Goal: Information Seeking & Learning: Learn about a topic

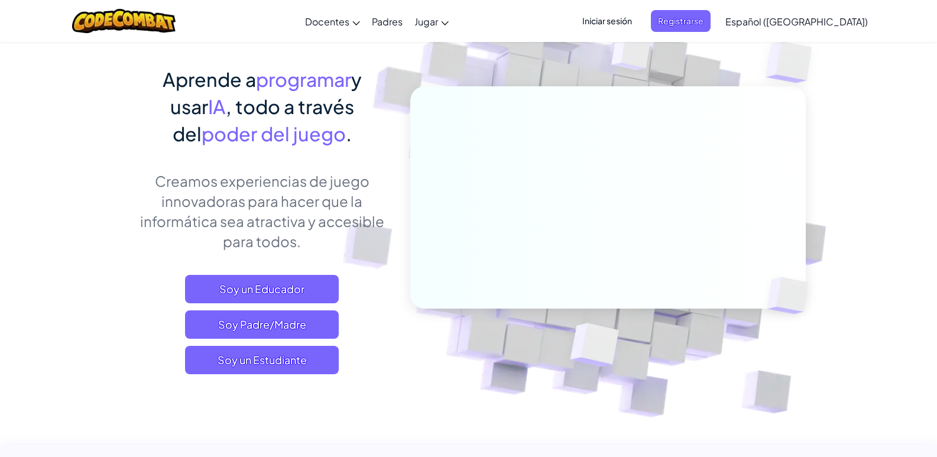
scroll to position [236, 0]
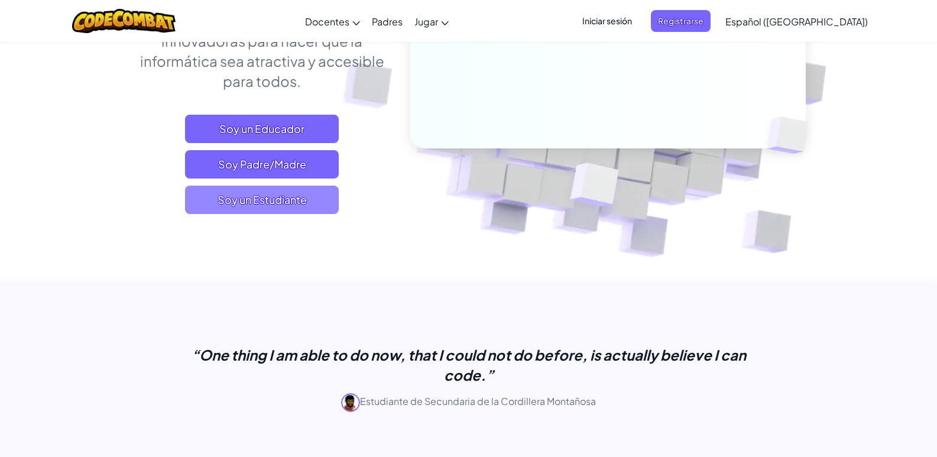
click at [290, 213] on div "Aprende a programar y usar IA , todo a través del poder del juego . Creamos exp…" at bounding box center [262, 71] width 261 height 332
click at [290, 208] on span "Soy un Estudiante" at bounding box center [262, 200] width 154 height 28
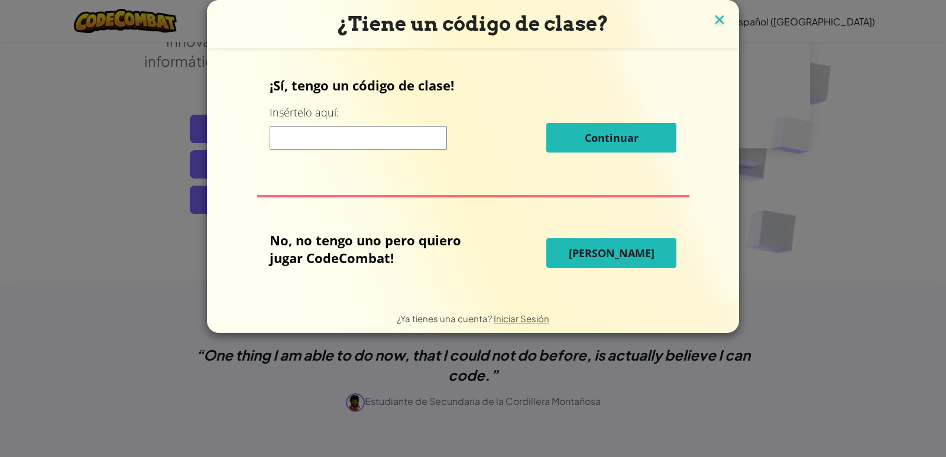
click at [715, 16] on img at bounding box center [719, 21] width 15 height 18
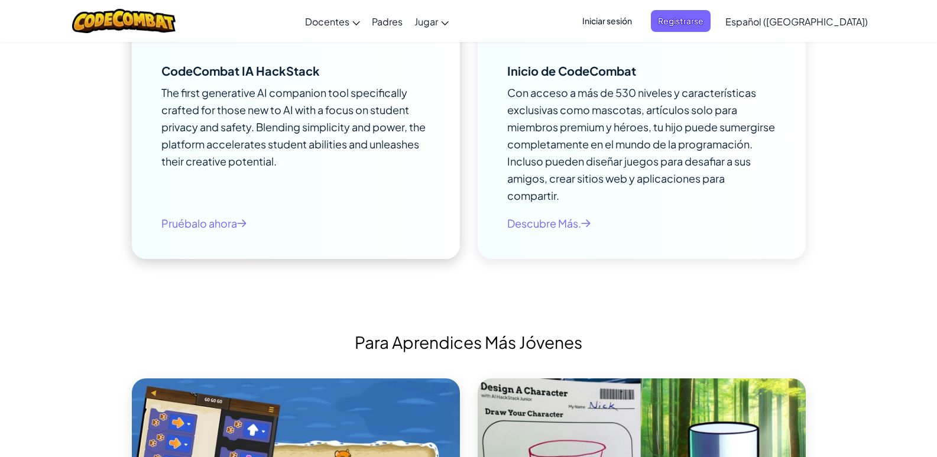
scroll to position [2660, 0]
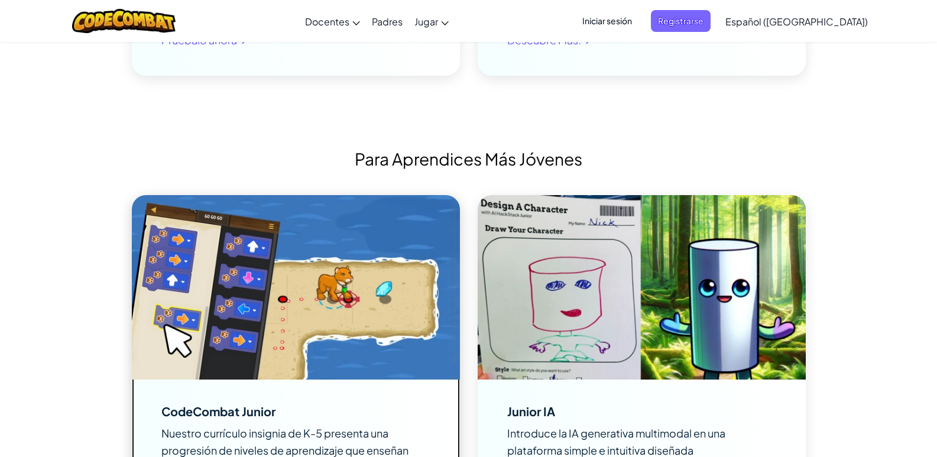
click at [296, 307] on img at bounding box center [296, 287] width 328 height 184
click at [322, 244] on img at bounding box center [296, 287] width 328 height 184
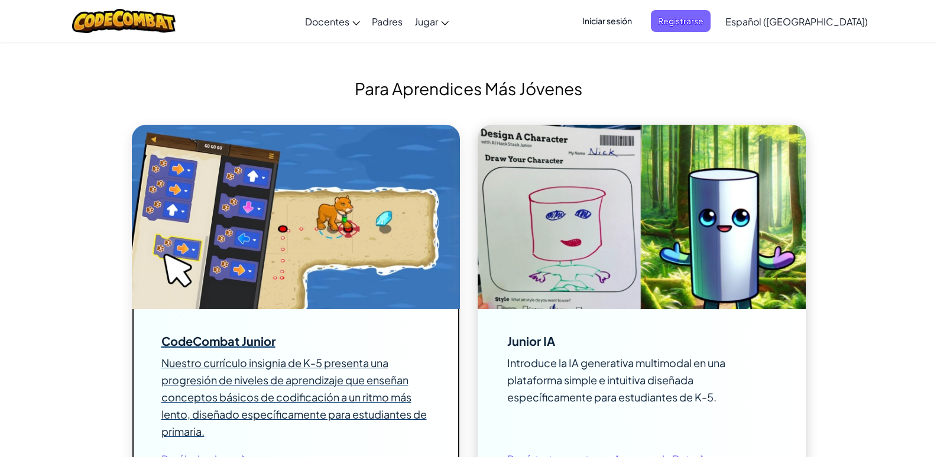
scroll to position [2838, 0]
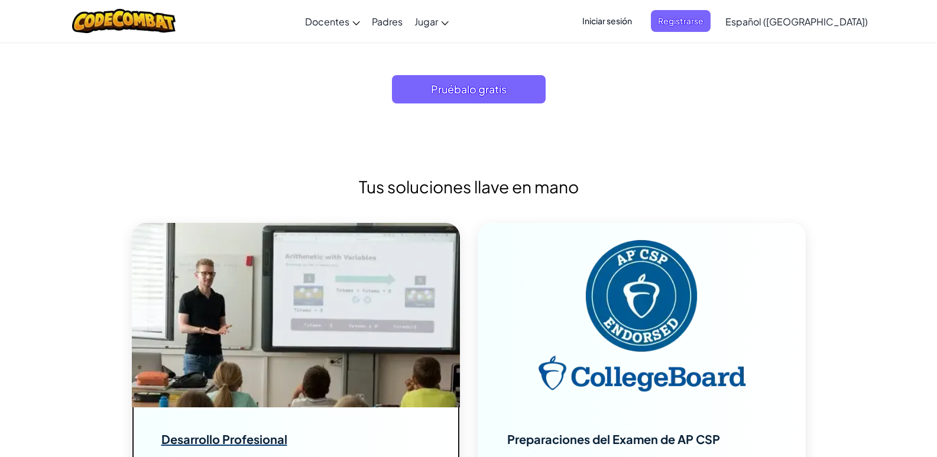
drag, startPoint x: 359, startPoint y: 147, endPoint x: 356, endPoint y: 141, distance: 6.4
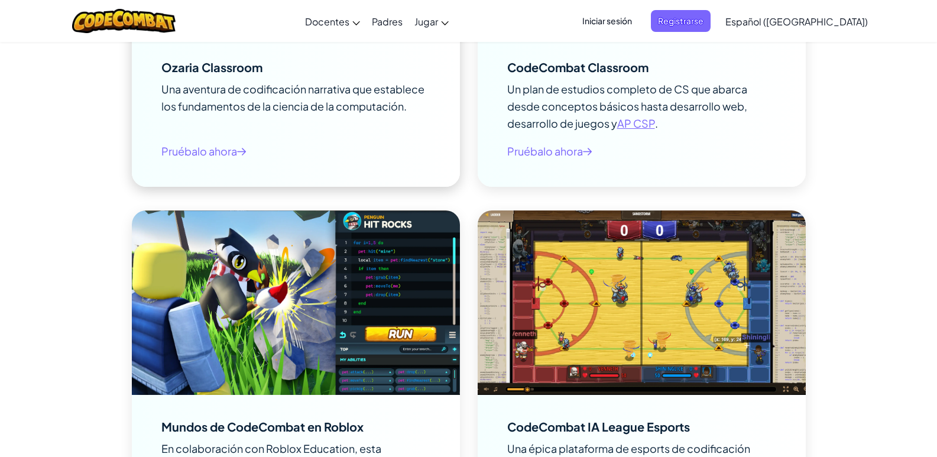
scroll to position [1714, 0]
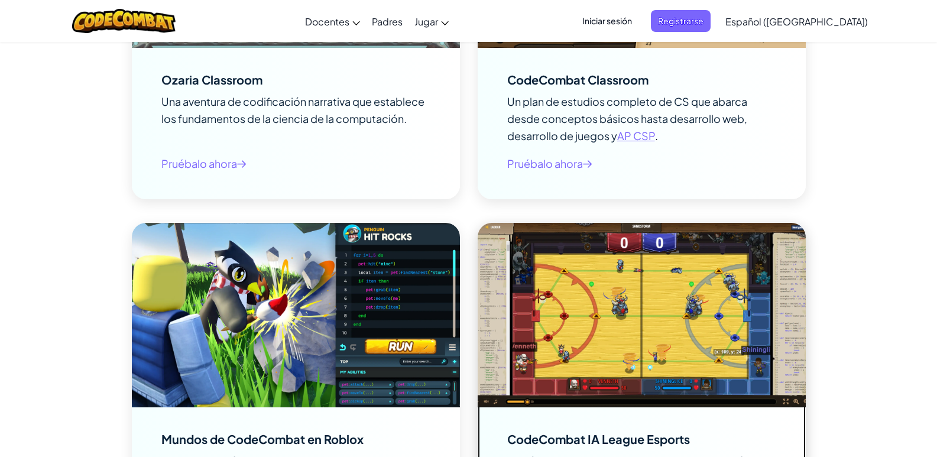
click at [589, 261] on img at bounding box center [642, 315] width 328 height 184
